Goal: Find specific page/section: Find specific page/section

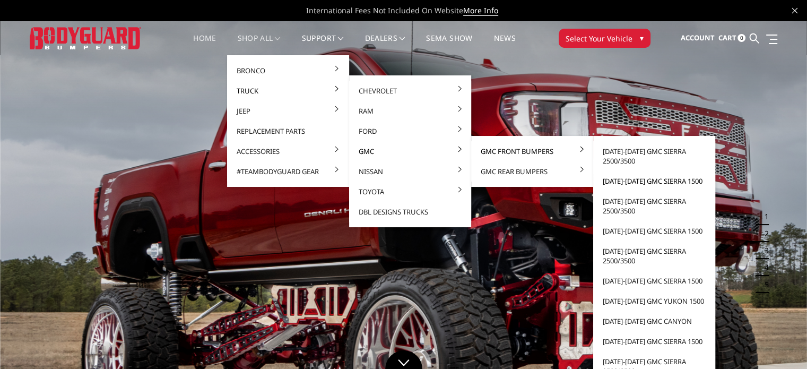
click at [629, 176] on link "[DATE]-[DATE] GMC Sierra 1500" at bounding box center [655, 181] width 114 height 20
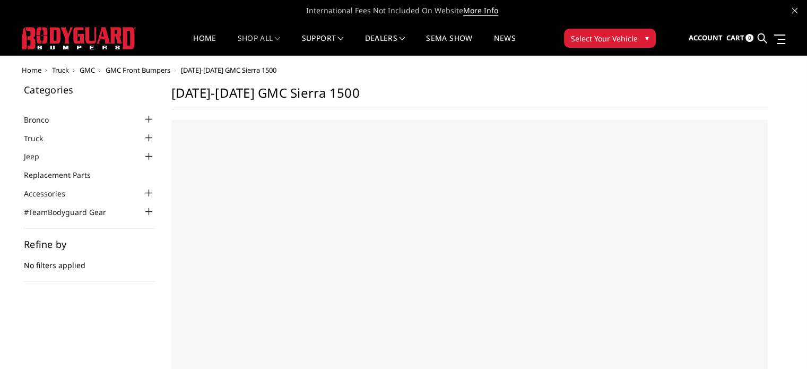
select select "US"
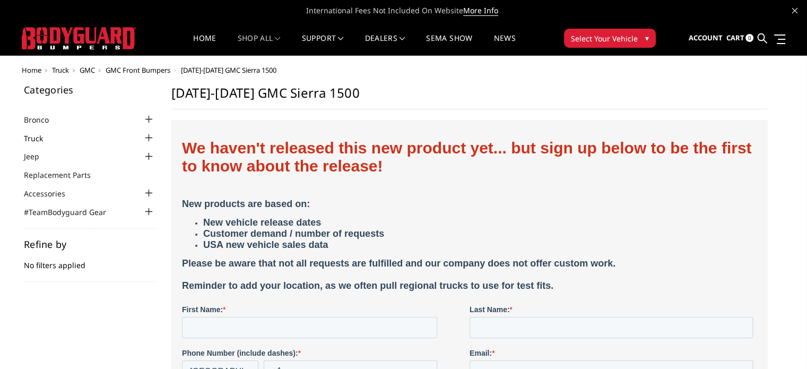
click at [55, 139] on link "Truck" at bounding box center [40, 138] width 32 height 11
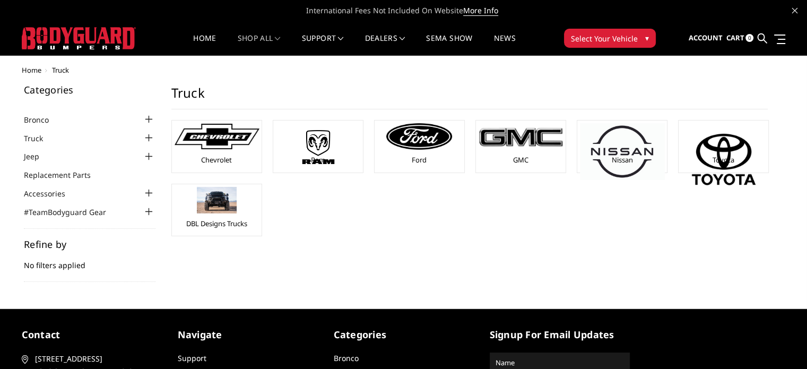
click at [146, 137] on div at bounding box center [149, 138] width 13 height 13
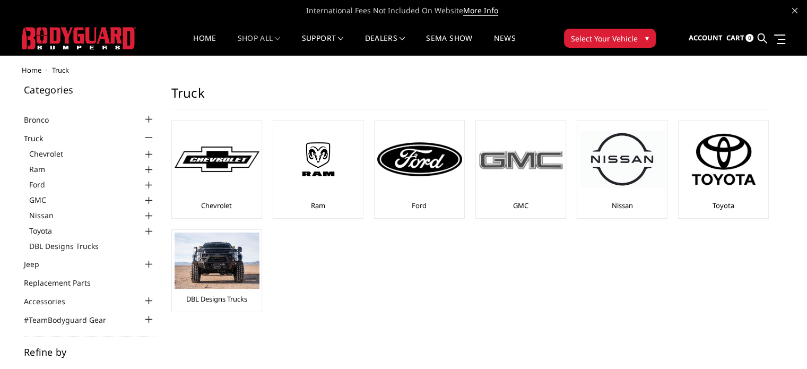
click at [547, 166] on img at bounding box center [521, 160] width 85 height 24
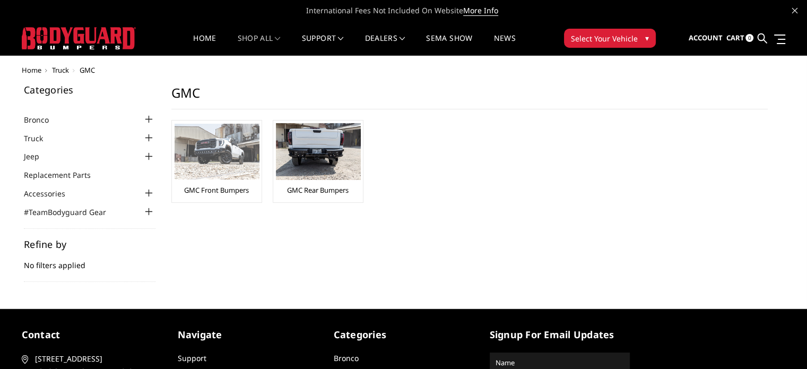
click at [214, 180] on div "GMC Front Bumpers" at bounding box center [217, 161] width 84 height 76
click at [212, 184] on div "GMC Front Bumpers" at bounding box center [217, 161] width 84 height 76
click at [210, 167] on img at bounding box center [217, 152] width 85 height 56
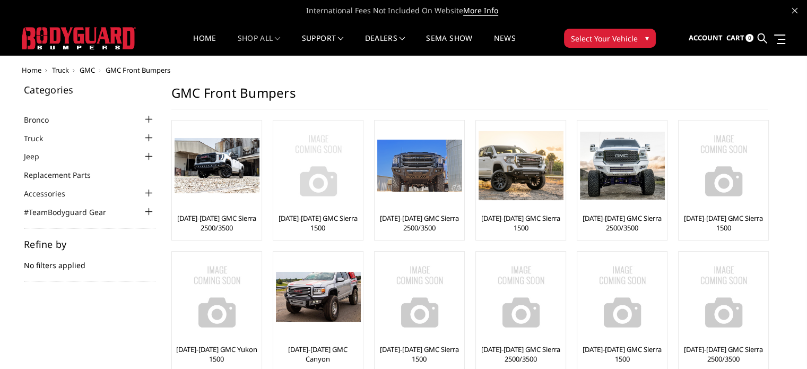
click at [323, 171] on img at bounding box center [318, 165] width 85 height 85
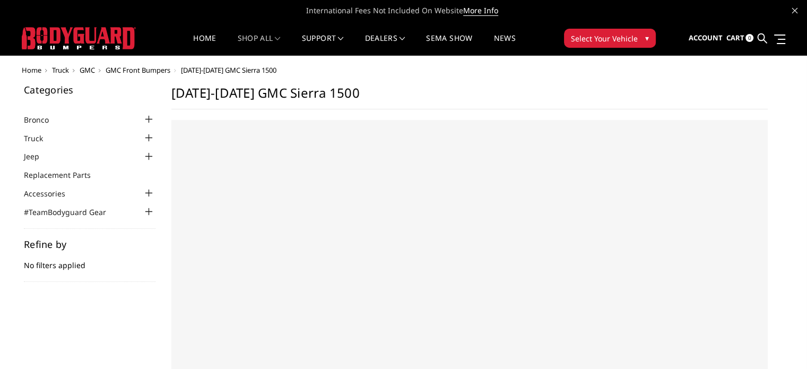
select select "US"
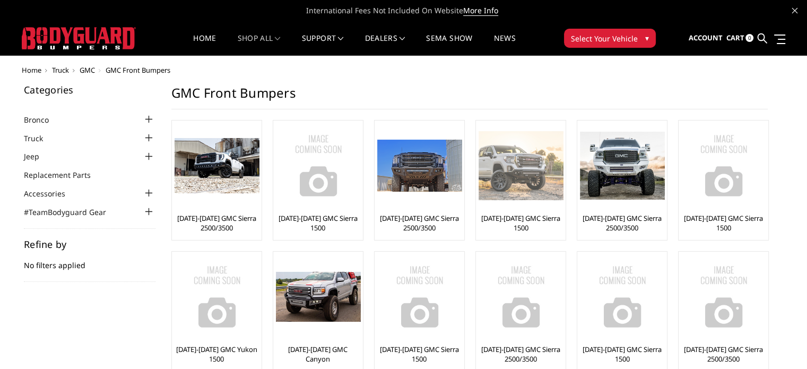
click at [506, 175] on img at bounding box center [521, 165] width 85 height 68
